Goal: Task Accomplishment & Management: Use online tool/utility

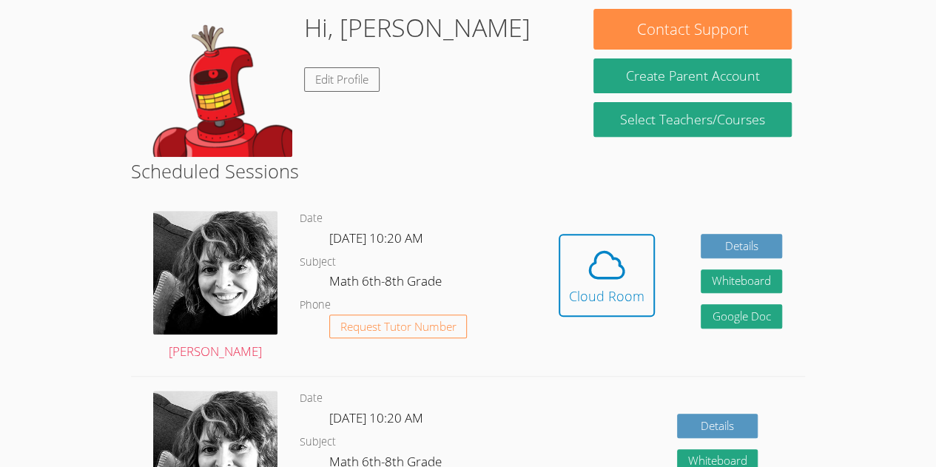
scroll to position [242, 0]
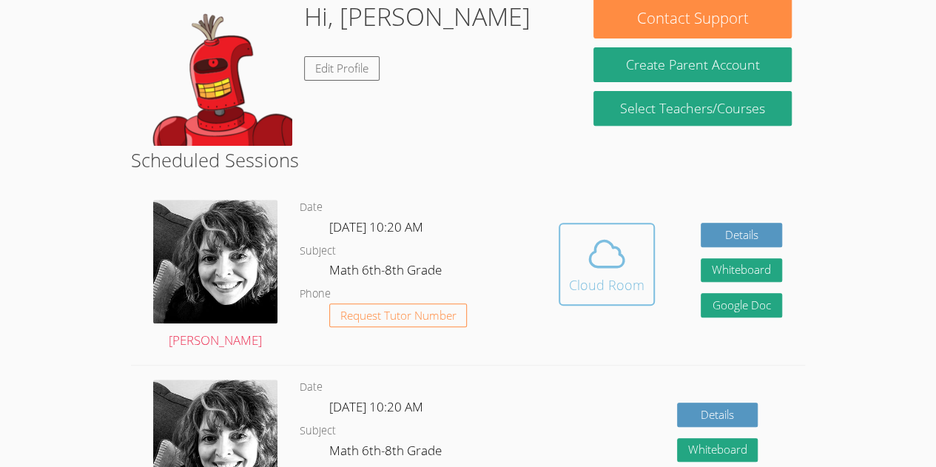
click at [609, 298] on button "Cloud Room" at bounding box center [607, 264] width 96 height 83
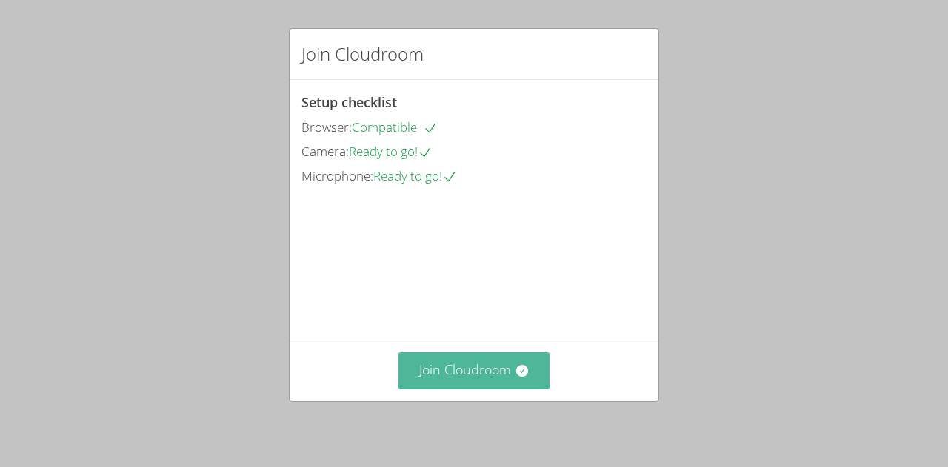
click at [503, 379] on button "Join Cloudroom" at bounding box center [474, 370] width 152 height 36
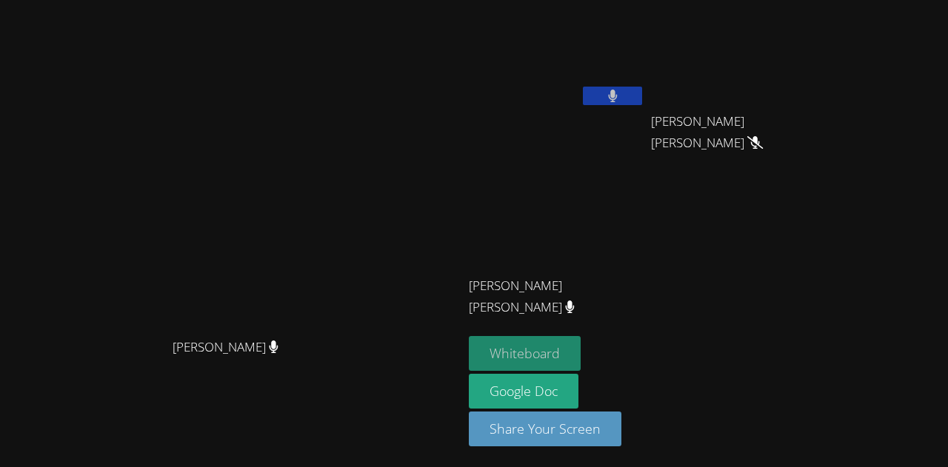
click at [580, 353] on button "Whiteboard" at bounding box center [525, 353] width 112 height 35
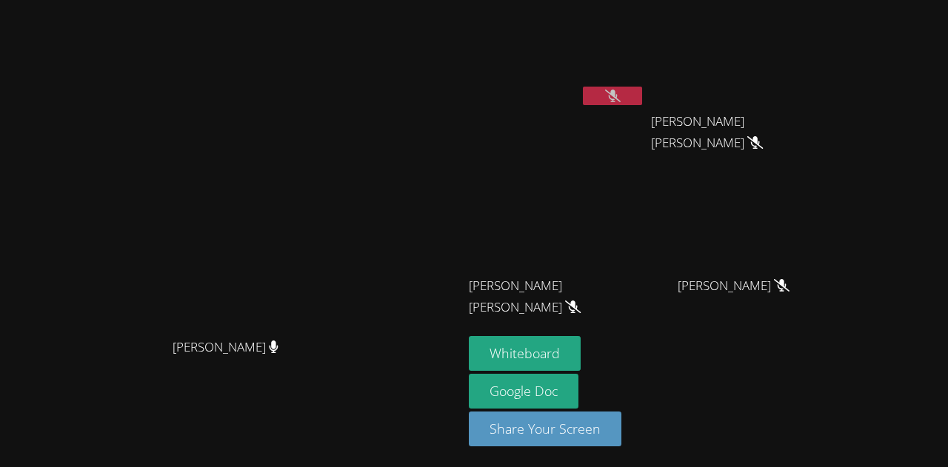
click at [642, 100] on button at bounding box center [612, 96] width 59 height 19
click at [598, 74] on video at bounding box center [557, 55] width 176 height 99
click at [580, 355] on button "Whiteboard" at bounding box center [525, 353] width 112 height 35
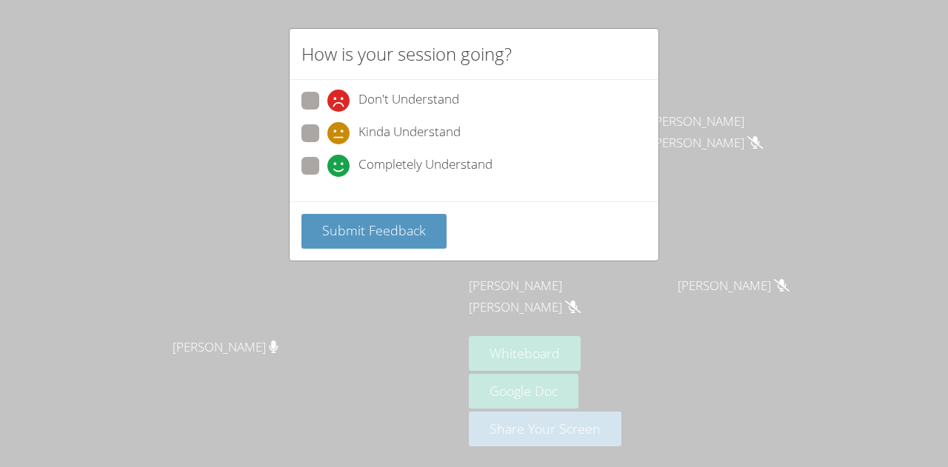
click at [287, 127] on div "How is your session going? Don't Understand Kinda Understand Completely Underst…" at bounding box center [474, 233] width 948 height 467
click at [297, 131] on div "Don't Understand Kinda Understand Completely Understand" at bounding box center [473, 140] width 369 height 121
click at [327, 144] on span at bounding box center [327, 144] width 0 height 0
click at [327, 133] on input "Kinda Understand" at bounding box center [333, 130] width 13 height 13
radio input "true"
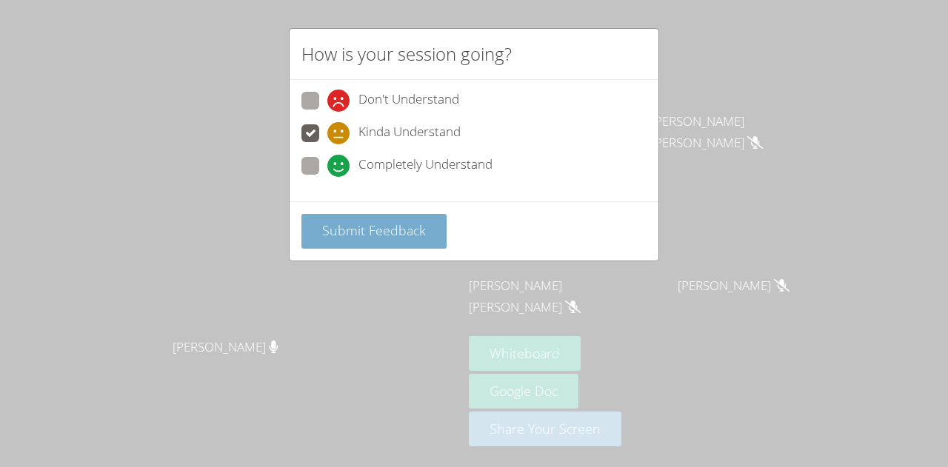
click at [349, 232] on span "Submit Feedback" at bounding box center [374, 230] width 104 height 18
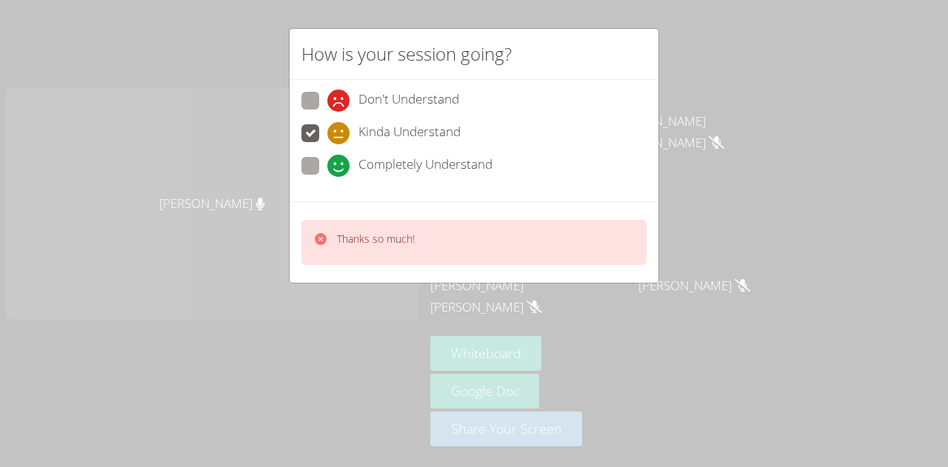
drag, startPoint x: 358, startPoint y: 242, endPoint x: 215, endPoint y: 264, distance: 143.7
click at [215, 264] on div "How is your session going? Don't Understand Kinda Understand Completely Underst…" at bounding box center [474, 233] width 948 height 467
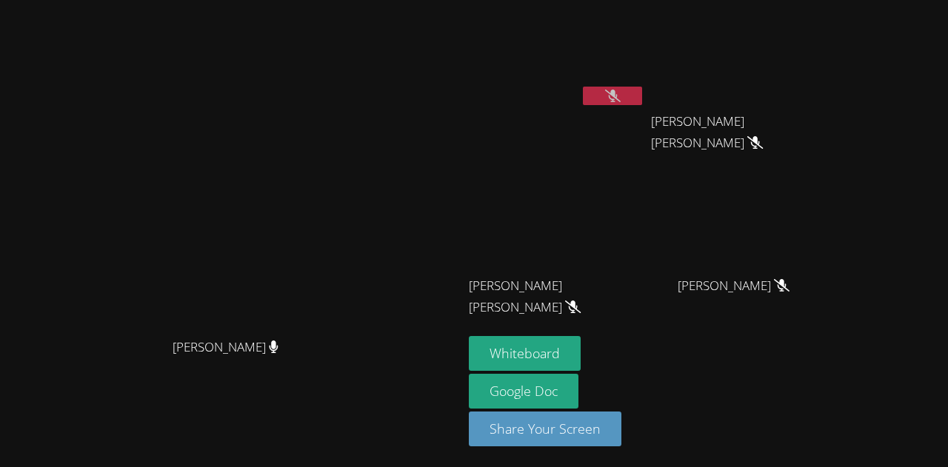
click at [609, 98] on icon at bounding box center [613, 96] width 16 height 13
